Goal: Navigation & Orientation: Find specific page/section

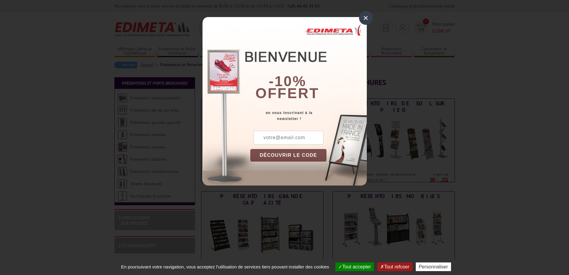
click at [369, 17] on div "×" at bounding box center [366, 18] width 14 height 14
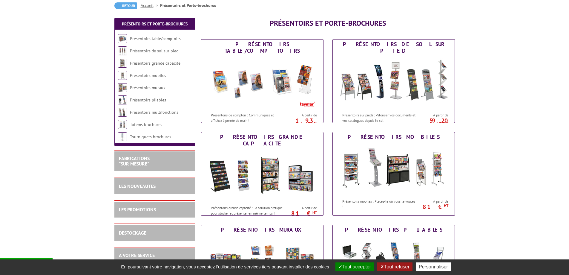
scroll to position [60, 0]
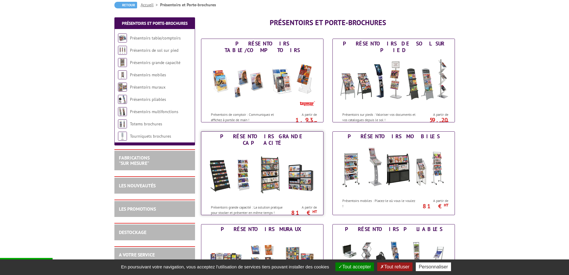
click at [267, 169] on img at bounding box center [262, 175] width 111 height 54
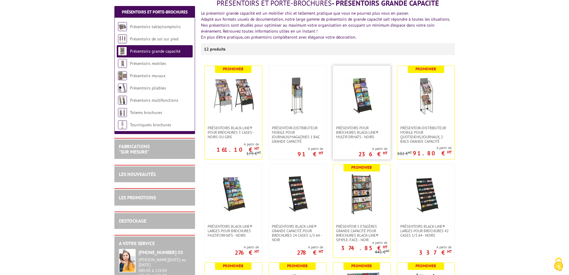
scroll to position [90, 0]
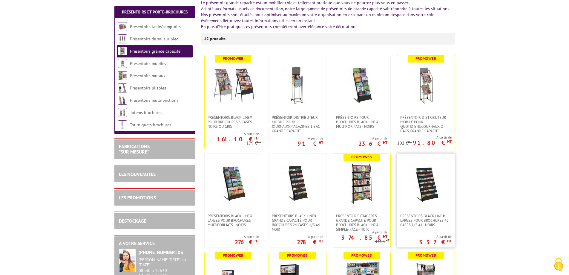
click at [420, 183] on img at bounding box center [426, 184] width 42 height 42
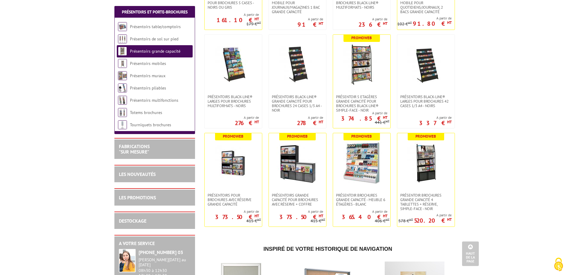
scroll to position [209, 0]
click at [366, 165] on img at bounding box center [362, 163] width 42 height 42
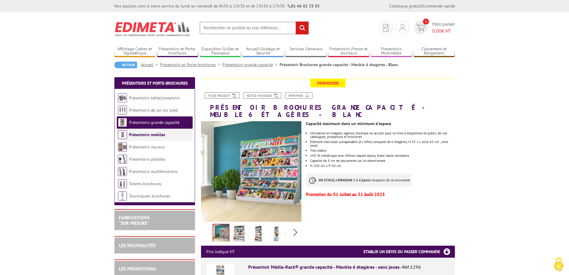
click at [145, 135] on link "Présentoirs mobiles" at bounding box center [147, 134] width 36 height 5
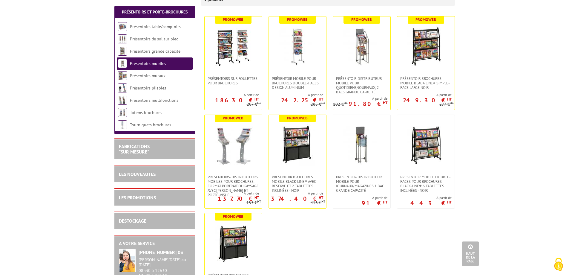
scroll to position [30, 0]
